Goal: Task Accomplishment & Management: Complete application form

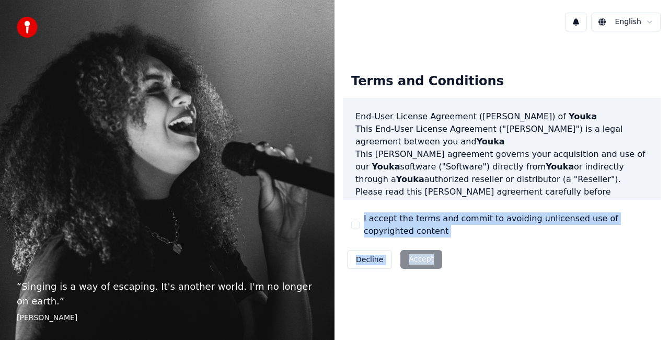
drag, startPoint x: 428, startPoint y: 259, endPoint x: 355, endPoint y: 224, distance: 81.1
click at [355, 224] on div "Terms and Conditions End-User License Agreement ([PERSON_NAME]) of Youka This E…" at bounding box center [502, 169] width 318 height 209
click at [355, 224] on button "I accept the terms and commit to avoiding unlicensed use of copyrighted content" at bounding box center [355, 225] width 8 height 8
click at [420, 257] on button "Accept" at bounding box center [421, 259] width 42 height 19
